Goal: Submit feedback/report problem

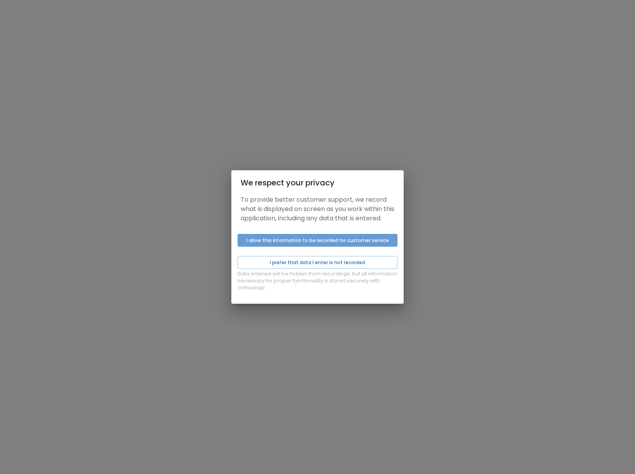
click at [319, 242] on button "I allow this information to be recorded for customer service" at bounding box center [317, 240] width 160 height 13
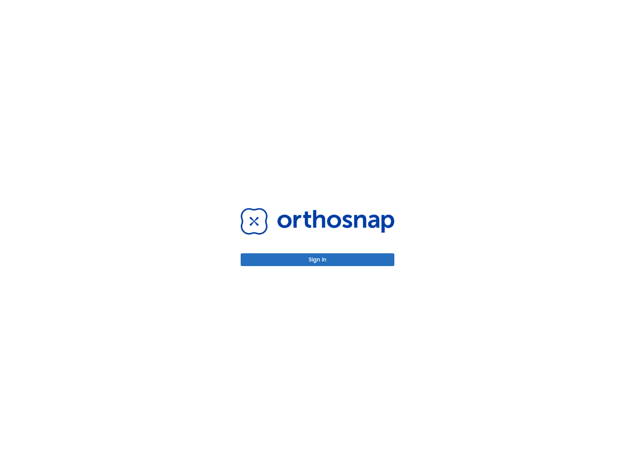
click at [324, 258] on button "Sign in" at bounding box center [318, 259] width 154 height 13
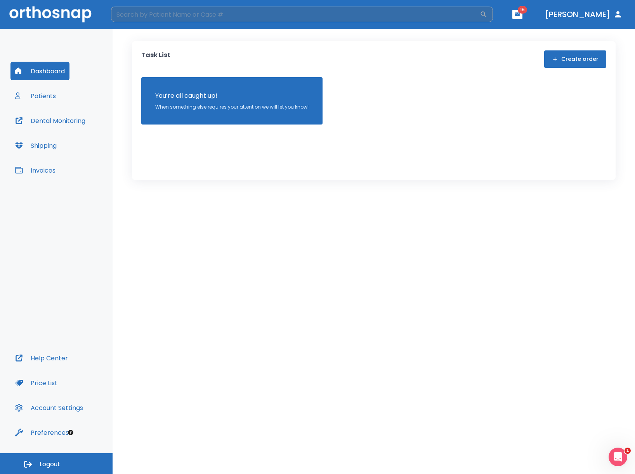
click at [220, 16] on input "search" at bounding box center [295, 15] width 369 height 16
type input "lara"
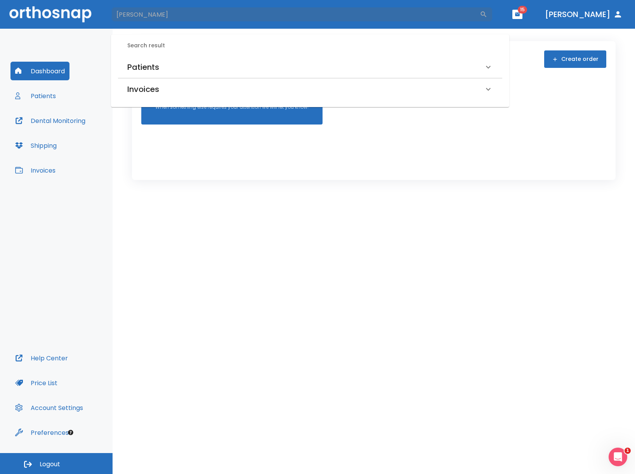
click at [156, 71] on h6 "Patients" at bounding box center [143, 67] width 32 height 12
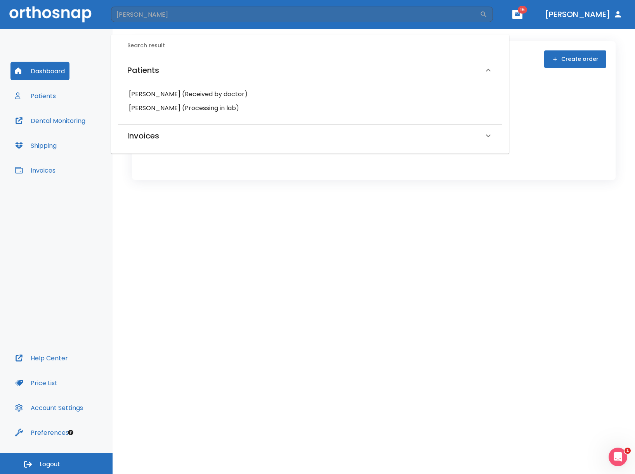
click at [166, 107] on h6 "Lara Debenedictis (Processing in lab)" at bounding box center [310, 108] width 362 height 11
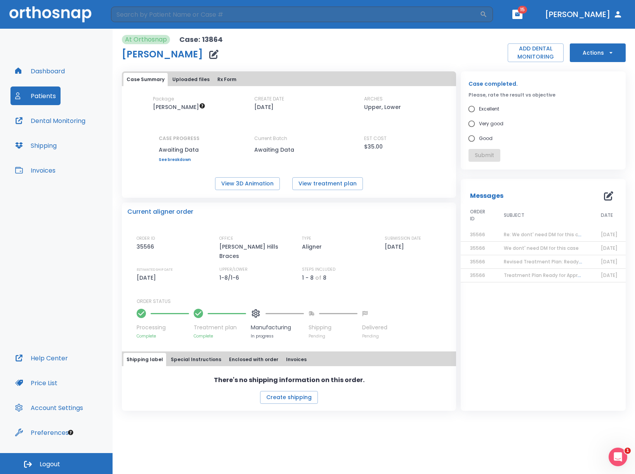
click at [473, 129] on input "Very good" at bounding box center [471, 123] width 15 height 15
radio input "true"
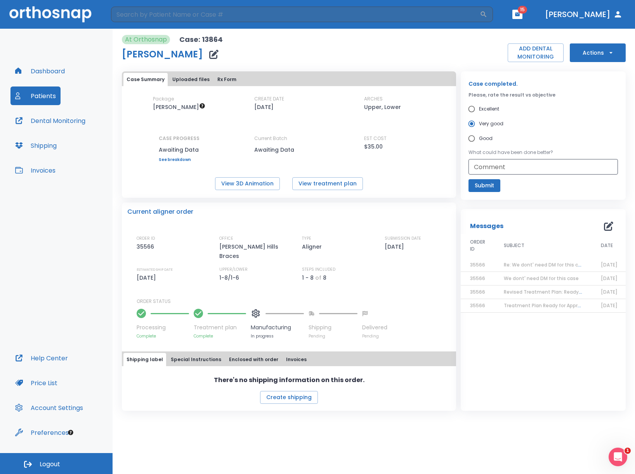
click at [602, 59] on button "Actions" at bounding box center [598, 52] width 56 height 19
click at [424, 153] on div at bounding box center [317, 237] width 635 height 474
click at [610, 228] on icon "button" at bounding box center [608, 226] width 9 height 9
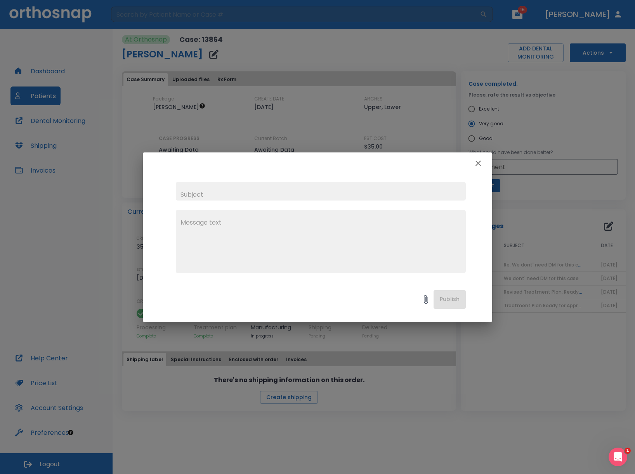
click at [232, 225] on textarea at bounding box center [320, 245] width 281 height 54
click at [198, 196] on input "text" at bounding box center [321, 191] width 290 height 19
click at [238, 193] on input "text" at bounding box center [321, 191] width 290 height 19
type input "Need a couple extra steps"
click at [193, 218] on textarea "To enrich screen reader interactions, please activate Accessibility in Grammarl…" at bounding box center [320, 245] width 281 height 54
